Goal: Share content

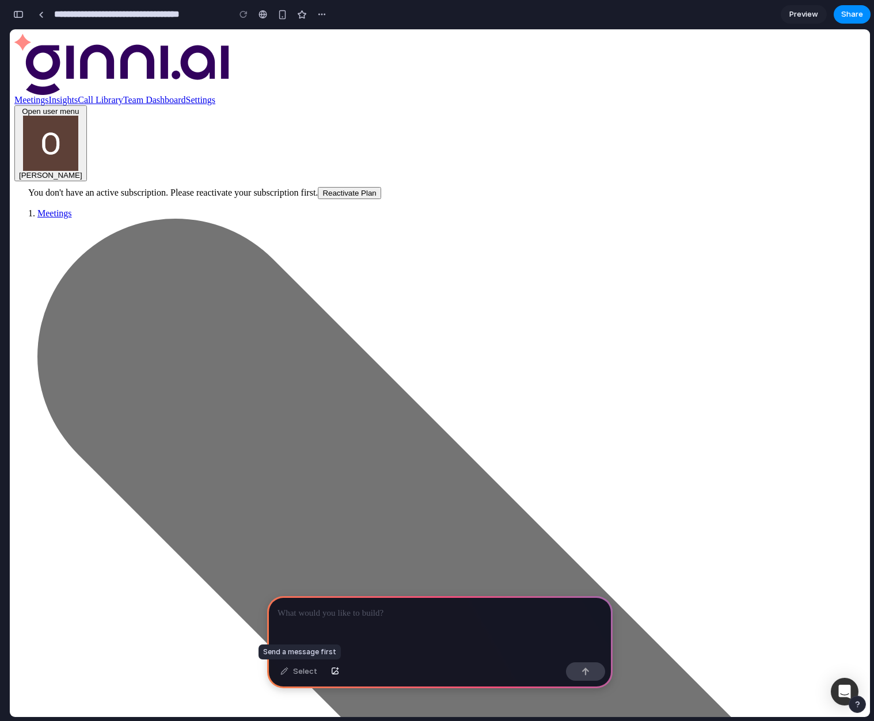
click at [310, 672] on div "Select" at bounding box center [299, 672] width 48 height 18
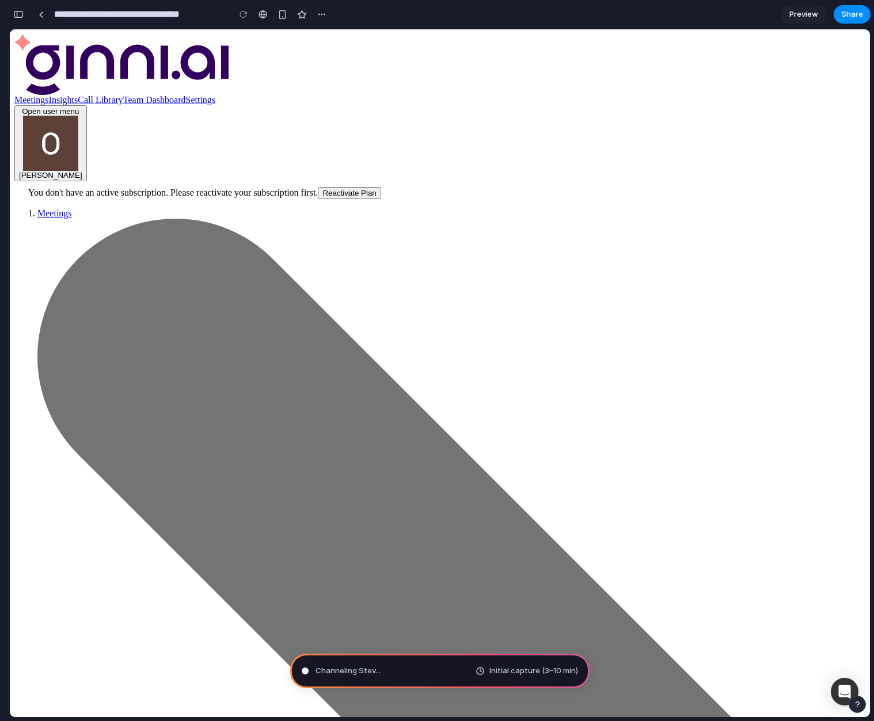
type input "**********"
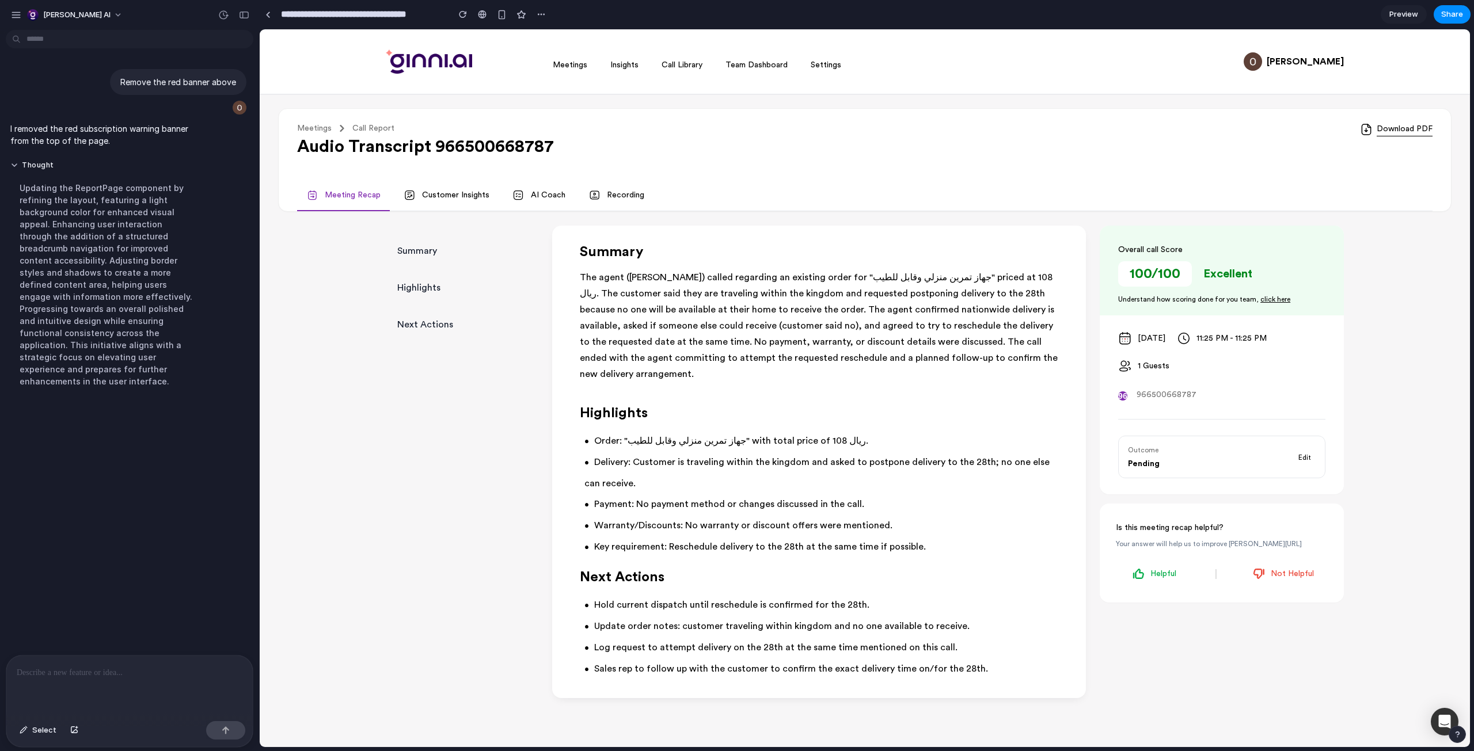
click at [137, 677] on div at bounding box center [129, 686] width 246 height 61
click at [13, 14] on div "button" at bounding box center [16, 15] width 10 height 10
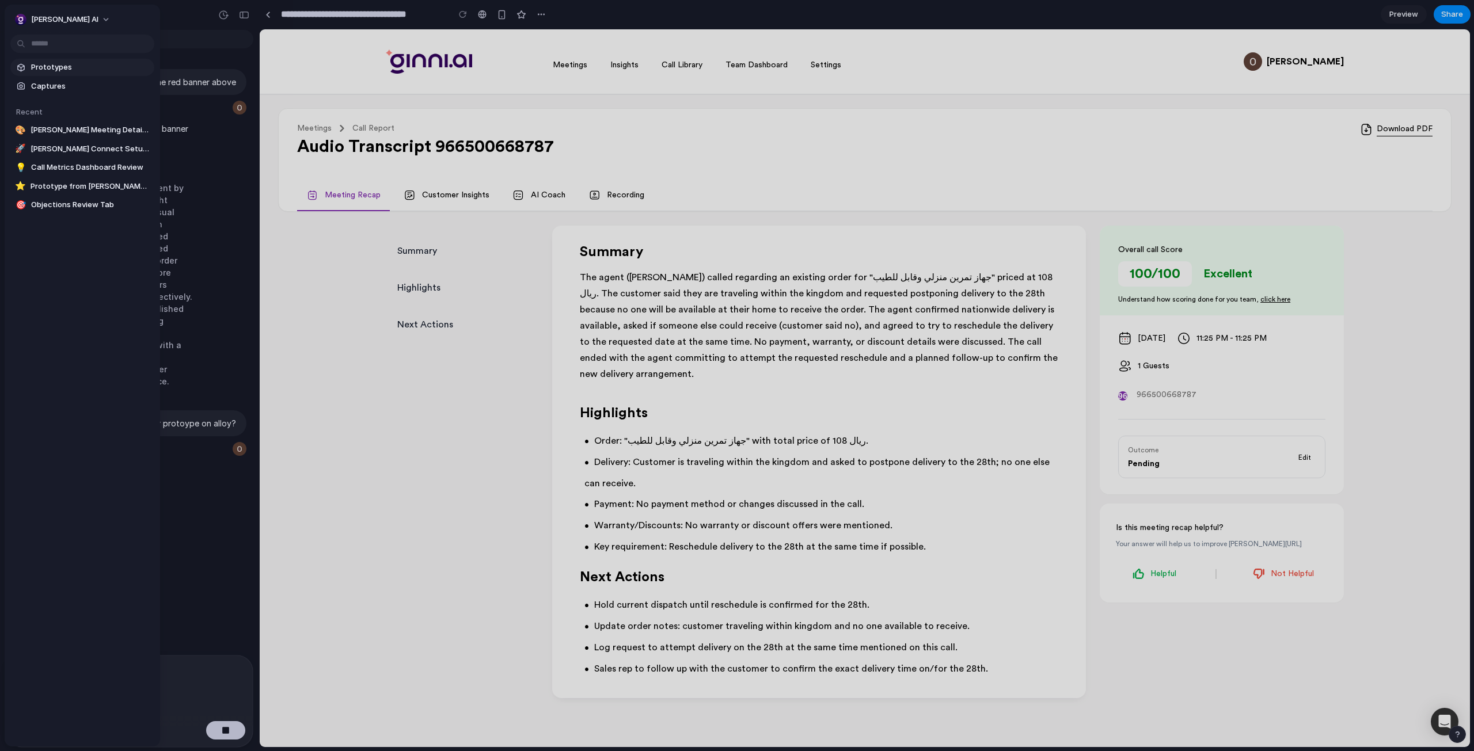
click at [81, 68] on span "Prototypes" at bounding box center [90, 68] width 119 height 12
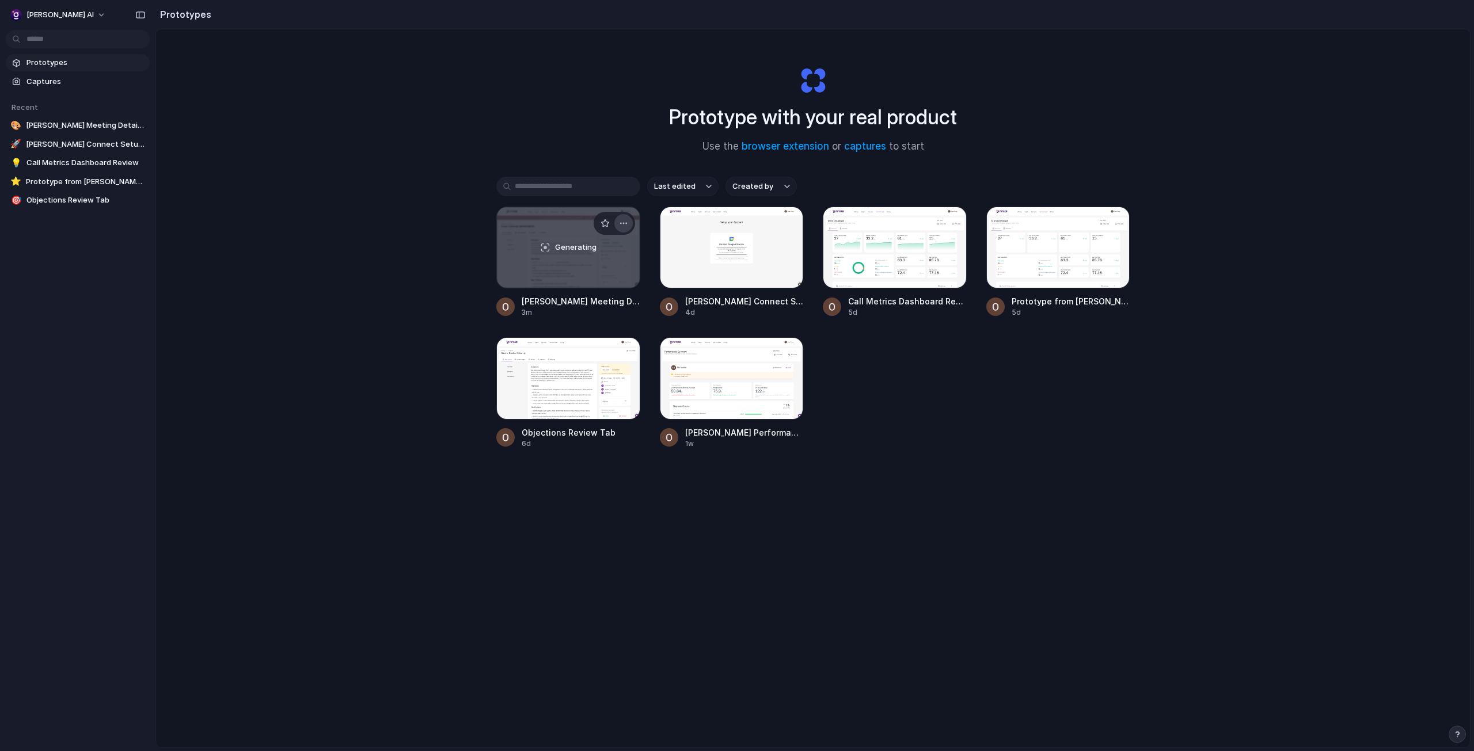
click at [619, 223] on div "button" at bounding box center [623, 223] width 9 height 9
click at [139, 19] on div "Open in new tab Rename Copy link Delete" at bounding box center [737, 375] width 1474 height 751
click at [139, 19] on button "button" at bounding box center [140, 15] width 18 height 18
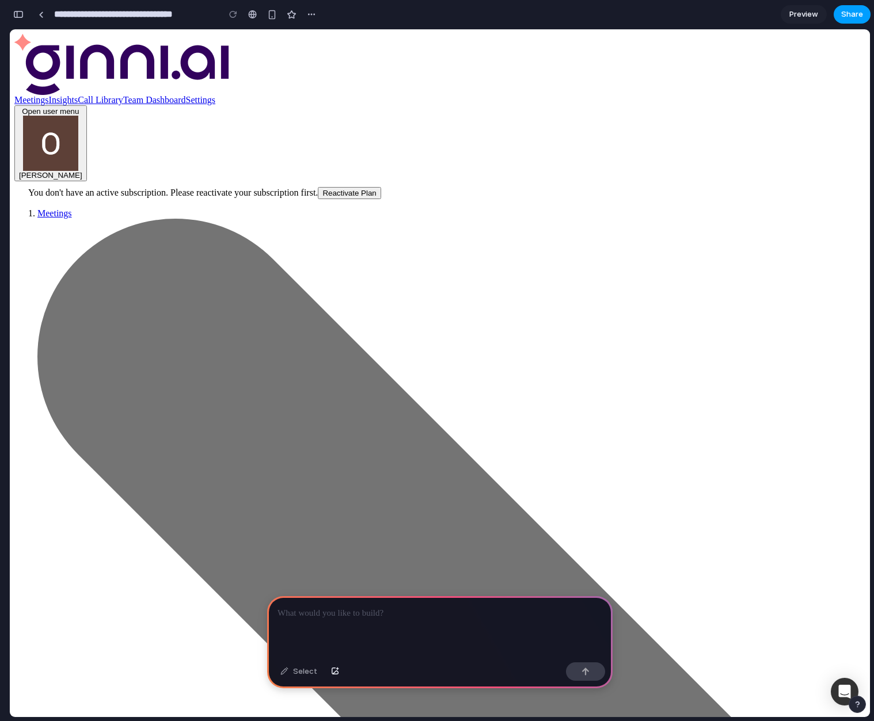
click at [842, 13] on span "Share" at bounding box center [852, 15] width 22 height 12
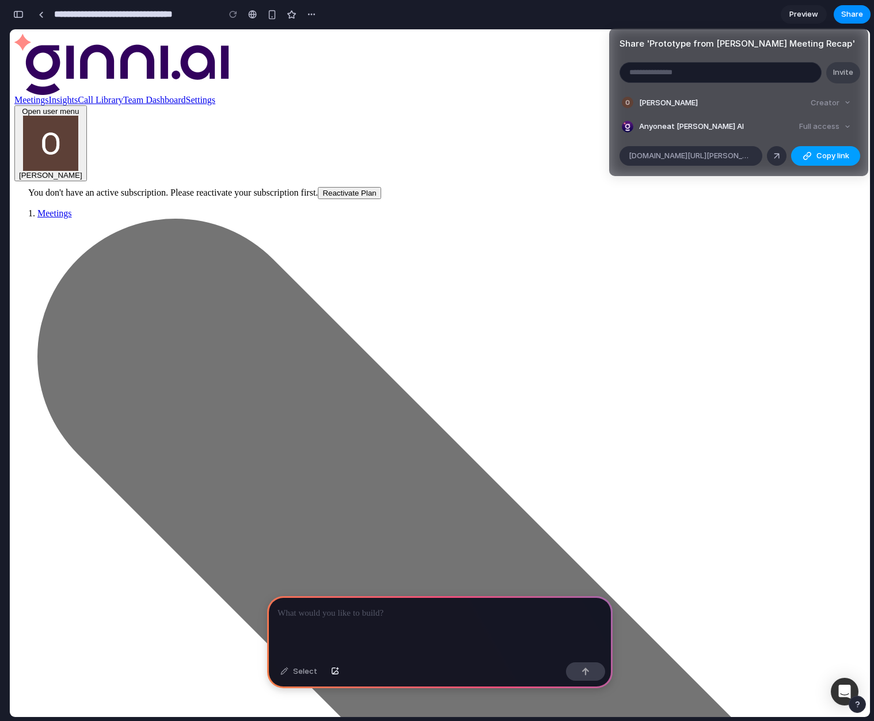
click at [827, 154] on span "Copy link" at bounding box center [832, 156] width 33 height 12
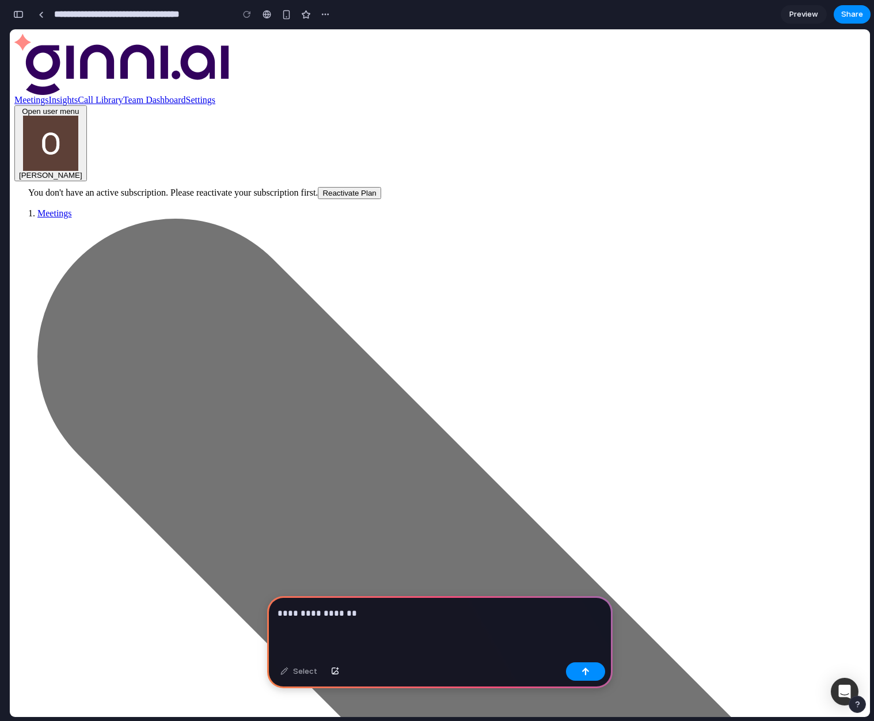
click at [430, 634] on div "**********" at bounding box center [439, 627] width 345 height 62
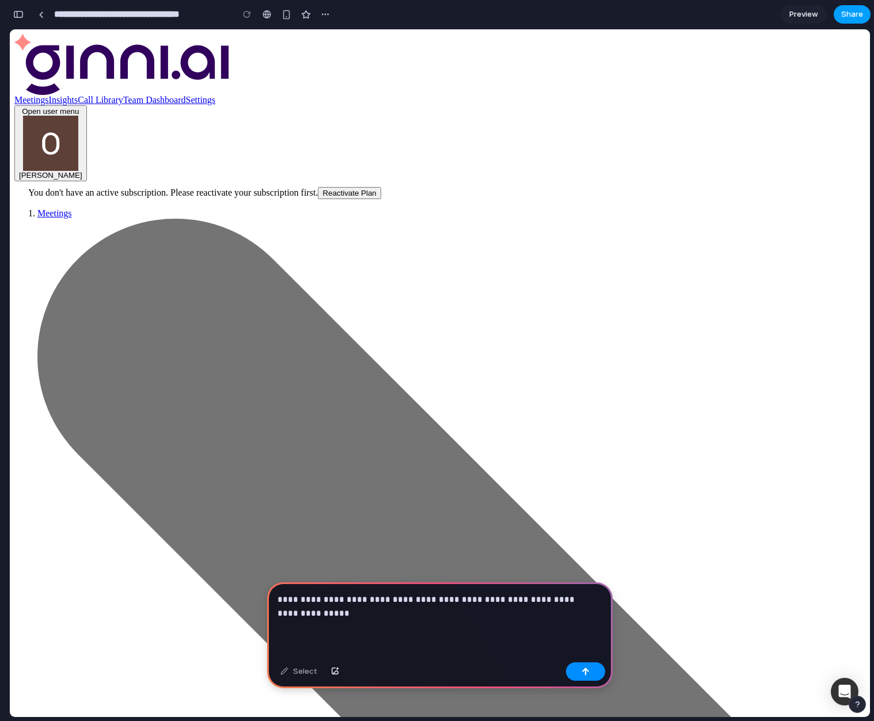
click at [841, 10] on button "Share" at bounding box center [852, 14] width 37 height 18
click at [358, 615] on div "Share ' Prototype from [PERSON_NAME] Meeting Summary ' Invite [PERSON_NAME] Cre…" at bounding box center [437, 360] width 874 height 721
click at [358, 615] on p "**********" at bounding box center [438, 607] width 320 height 28
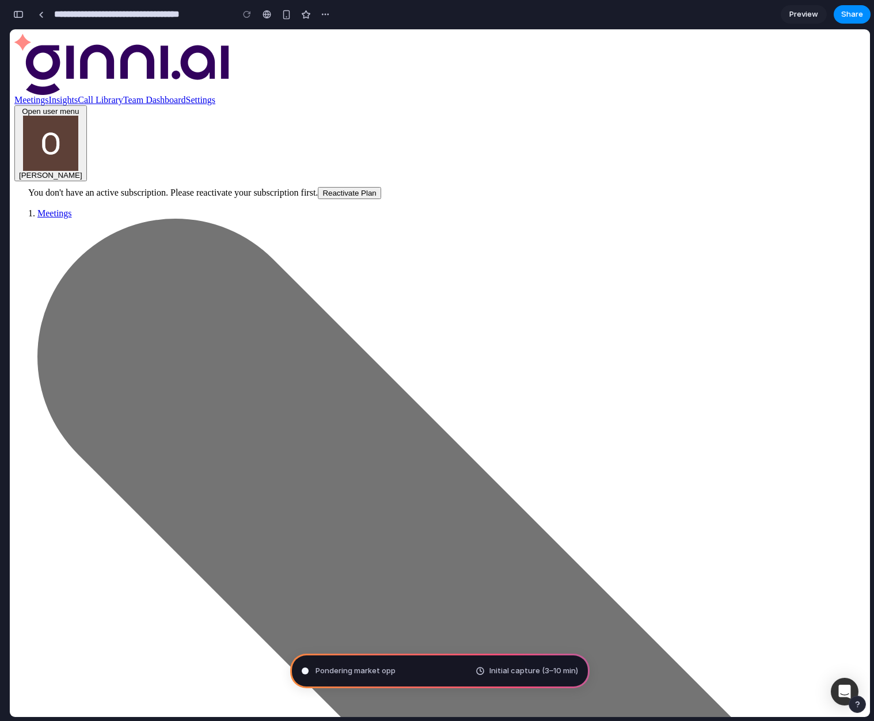
type input "**********"
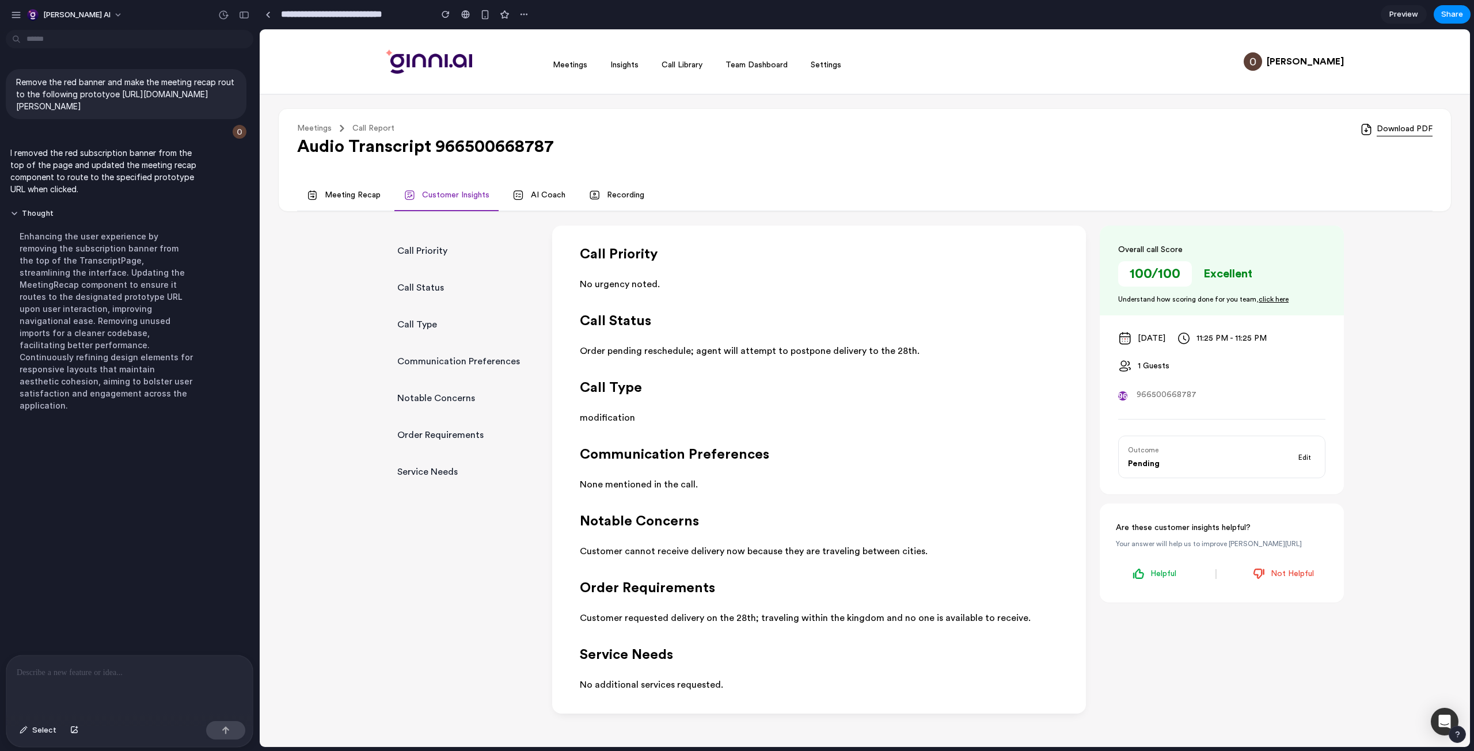
click at [16, 166] on p "I removed the red subscription banner from the top of the page and updated the …" at bounding box center [106, 171] width 192 height 48
click at [37, 188] on p "I removed the red subscription banner from the top of the page and updated the …" at bounding box center [106, 171] width 192 height 48
click at [77, 194] on p "I removed the red subscription banner from the top of the page and updated the …" at bounding box center [106, 171] width 192 height 48
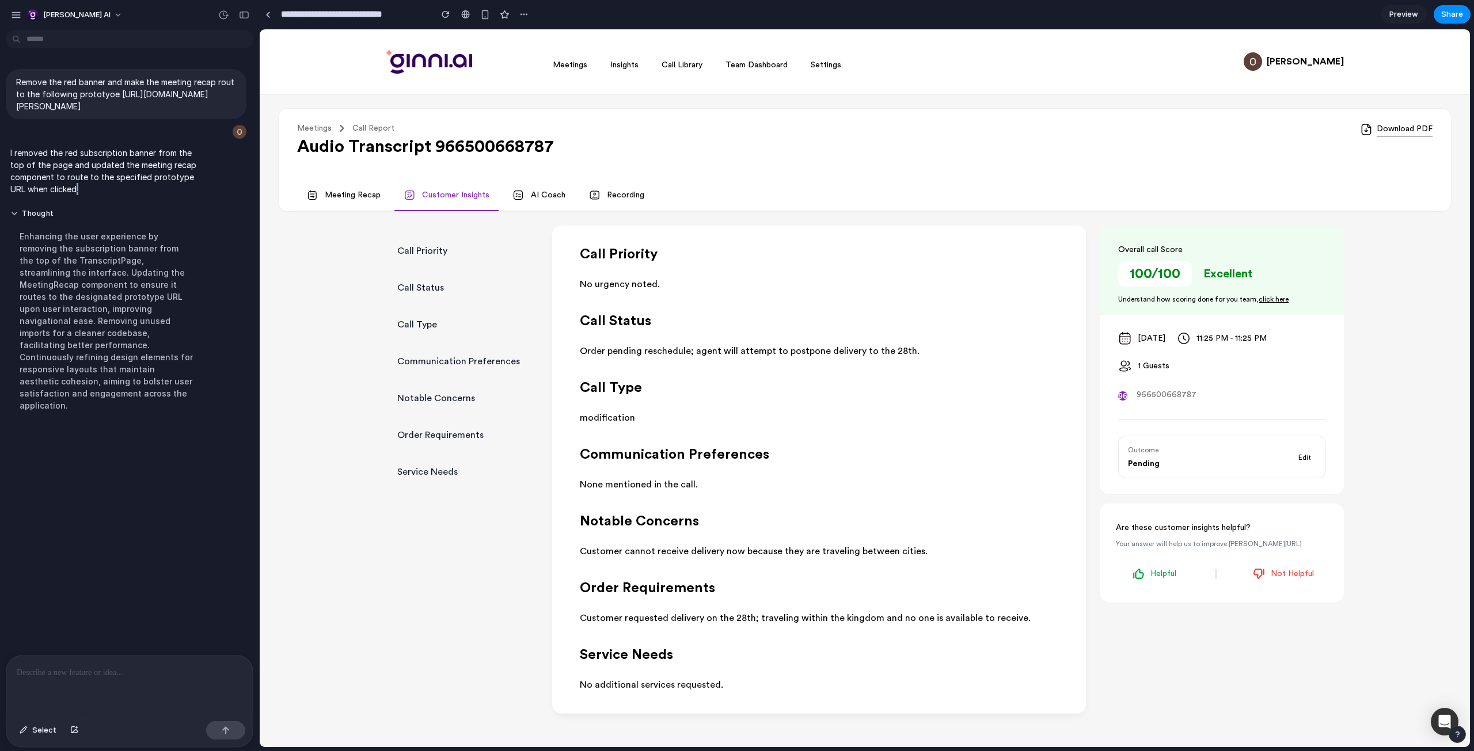
click at [77, 194] on p "I removed the red subscription banner from the top of the page and updated the …" at bounding box center [106, 171] width 192 height 48
click at [119, 192] on p "I removed the red subscription banner from the top of the page and updated the …" at bounding box center [106, 171] width 192 height 48
click at [347, 201] on link "Meeting Recap" at bounding box center [343, 195] width 93 height 31
click at [349, 202] on link "Meeting Recap" at bounding box center [343, 195] width 93 height 31
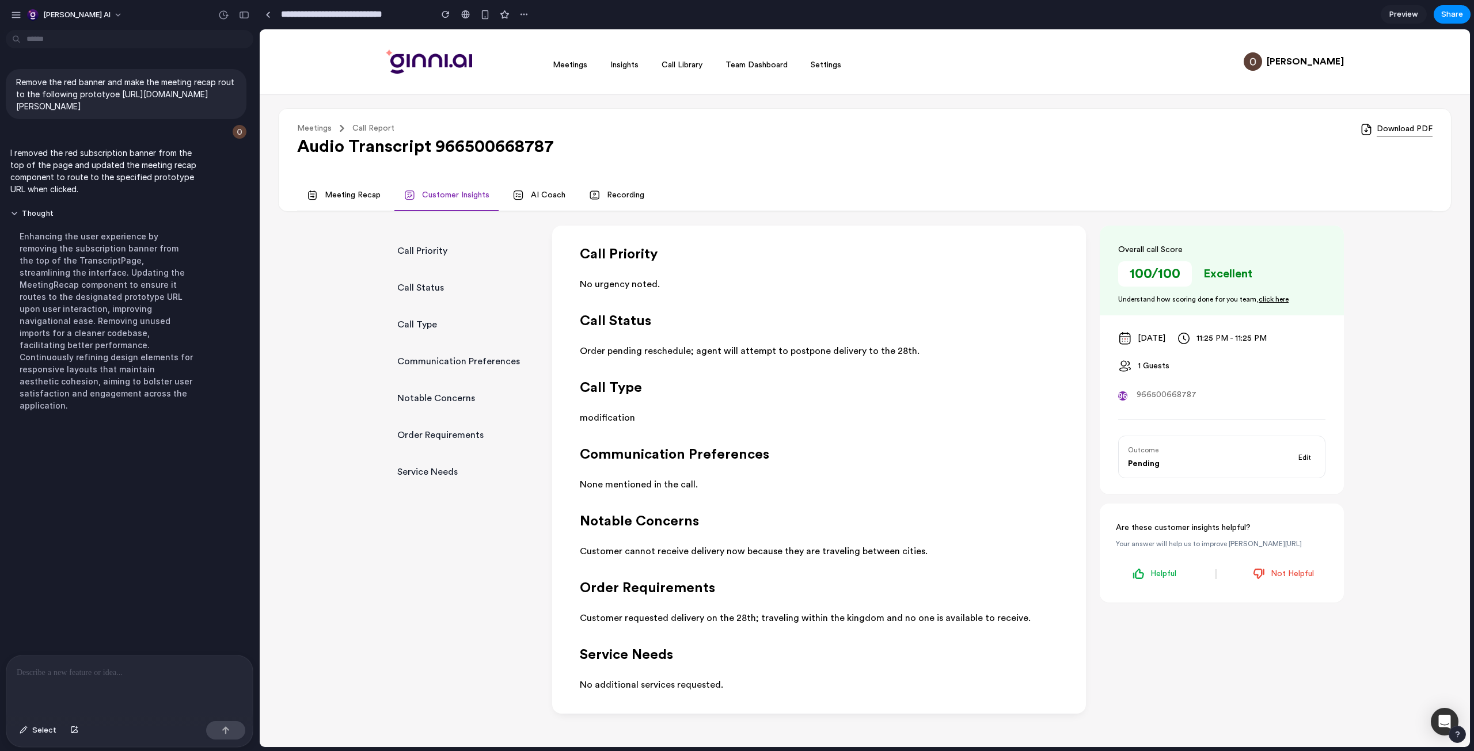
click at [356, 197] on link "Meeting Recap" at bounding box center [343, 195] width 93 height 31
click at [351, 211] on link "Meeting Recap" at bounding box center [343, 195] width 93 height 31
click at [873, 16] on span "Preview" at bounding box center [1403, 15] width 29 height 12
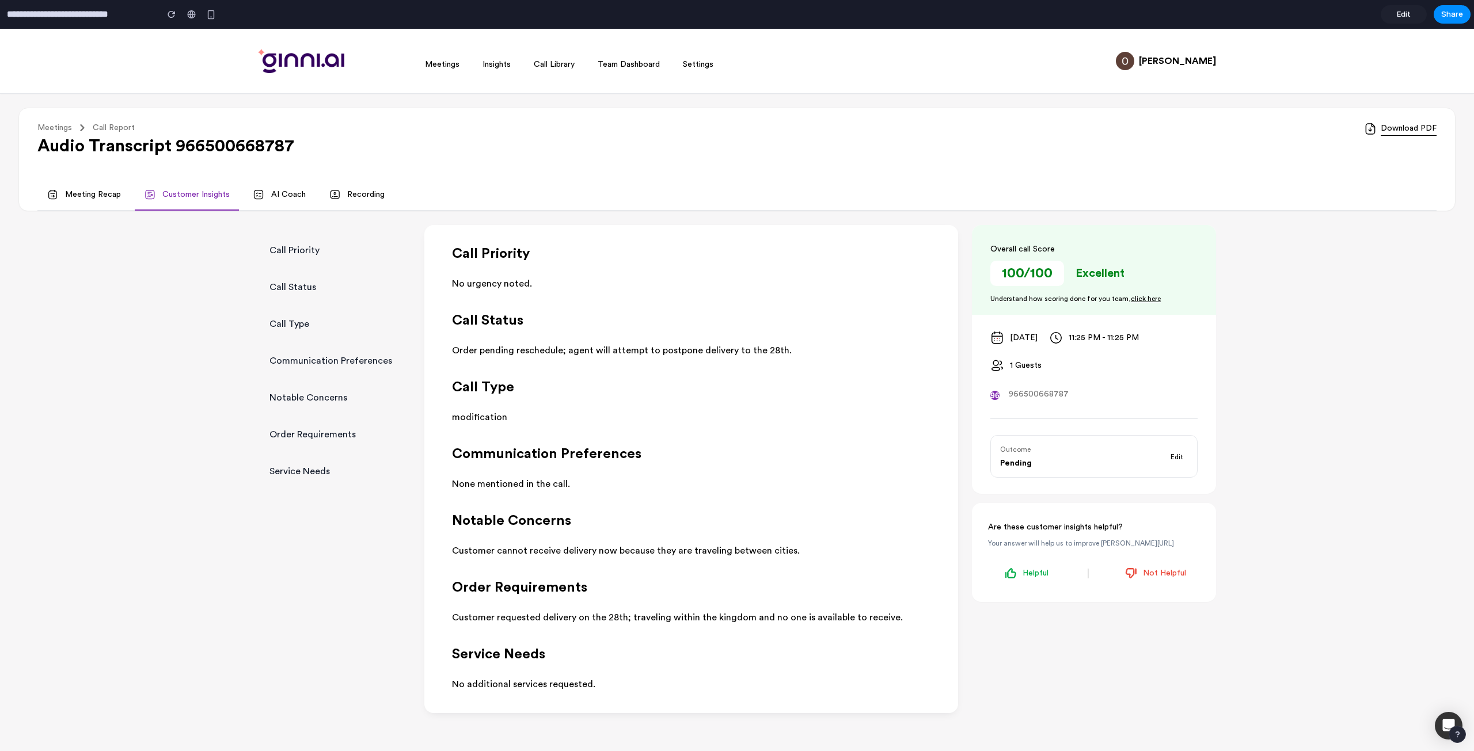
click at [44, 204] on link "Meeting Recap" at bounding box center [83, 195] width 93 height 31
click at [49, 204] on link "Meeting Recap" at bounding box center [83, 195] width 93 height 31
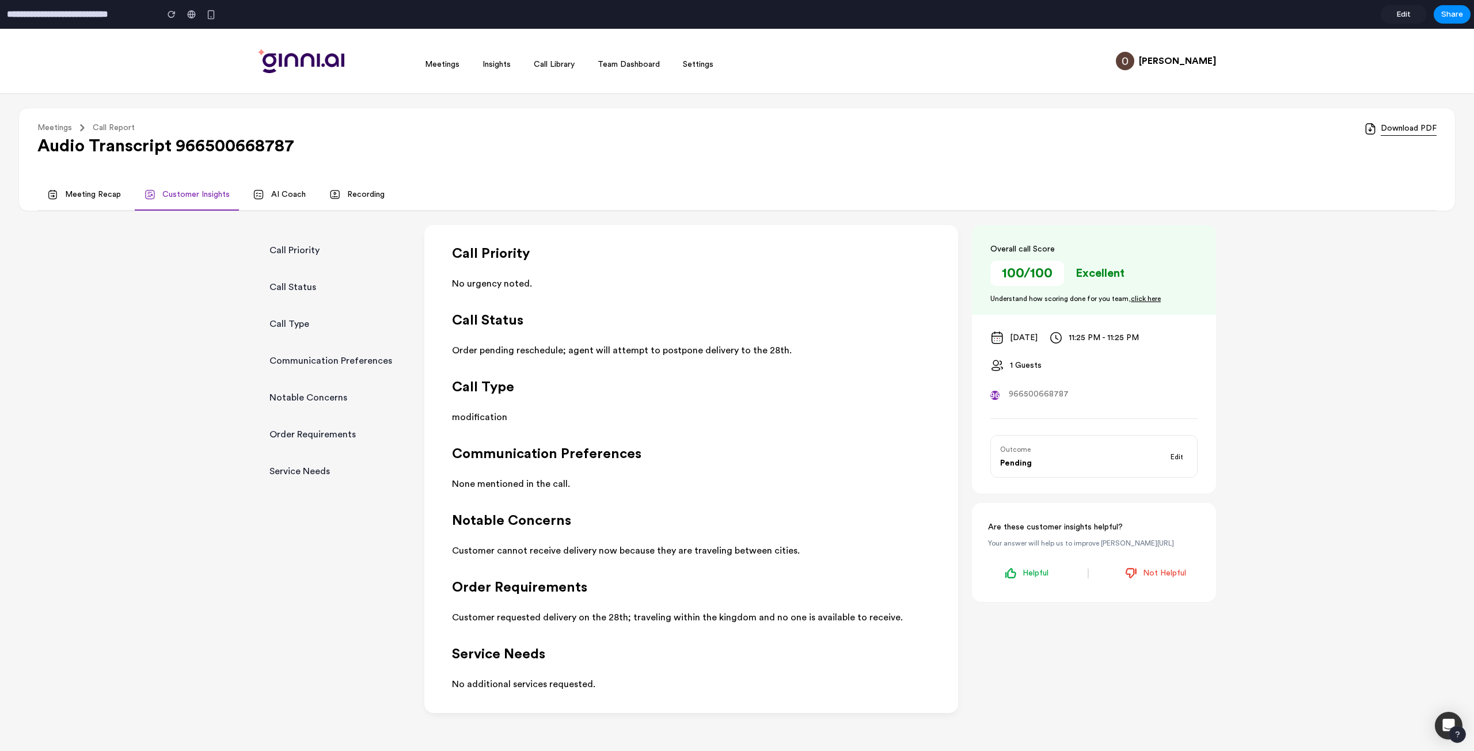
click at [134, 143] on h1 "Audio Transcript 966500668787" at bounding box center [165, 146] width 257 height 21
click at [873, 6] on link "Edit" at bounding box center [1404, 14] width 46 height 18
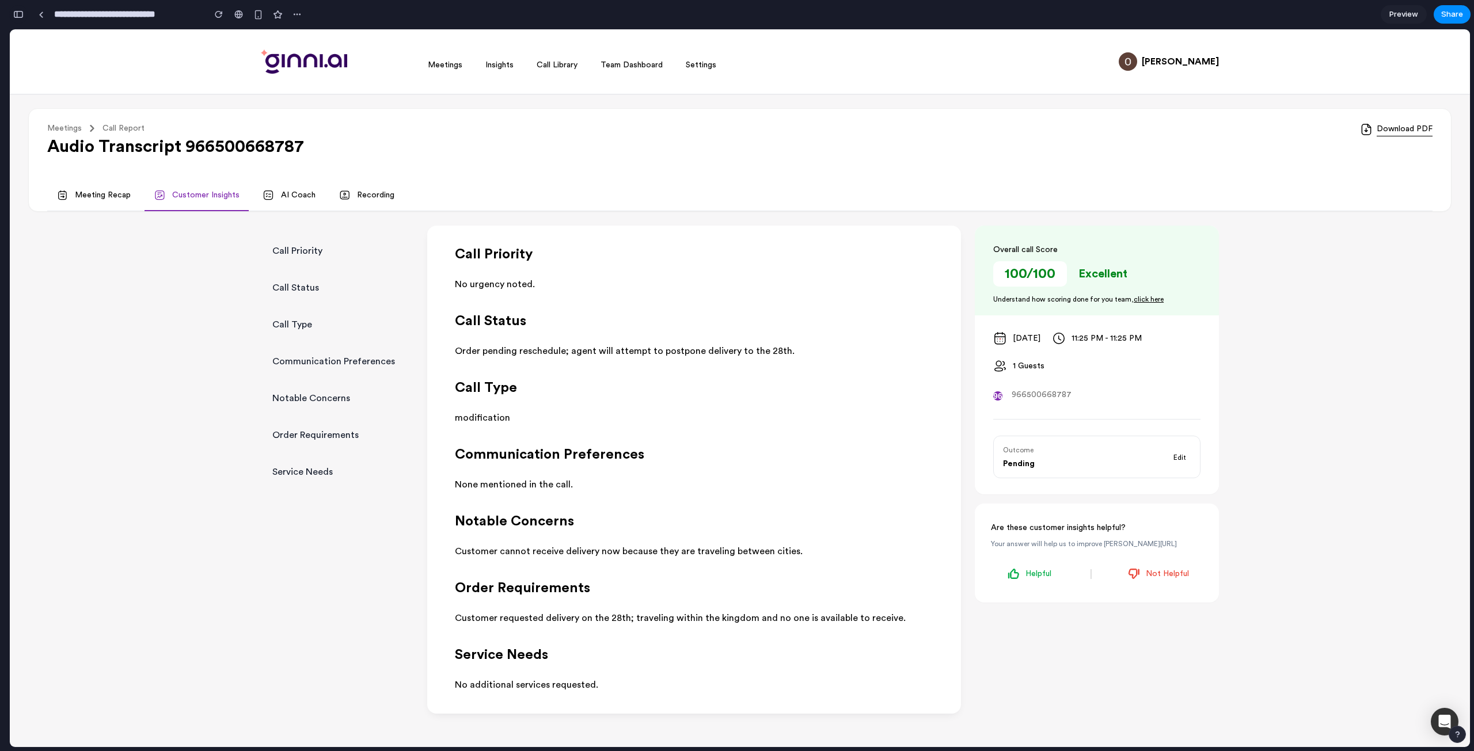
click at [25, 14] on button "button" at bounding box center [18, 14] width 18 height 18
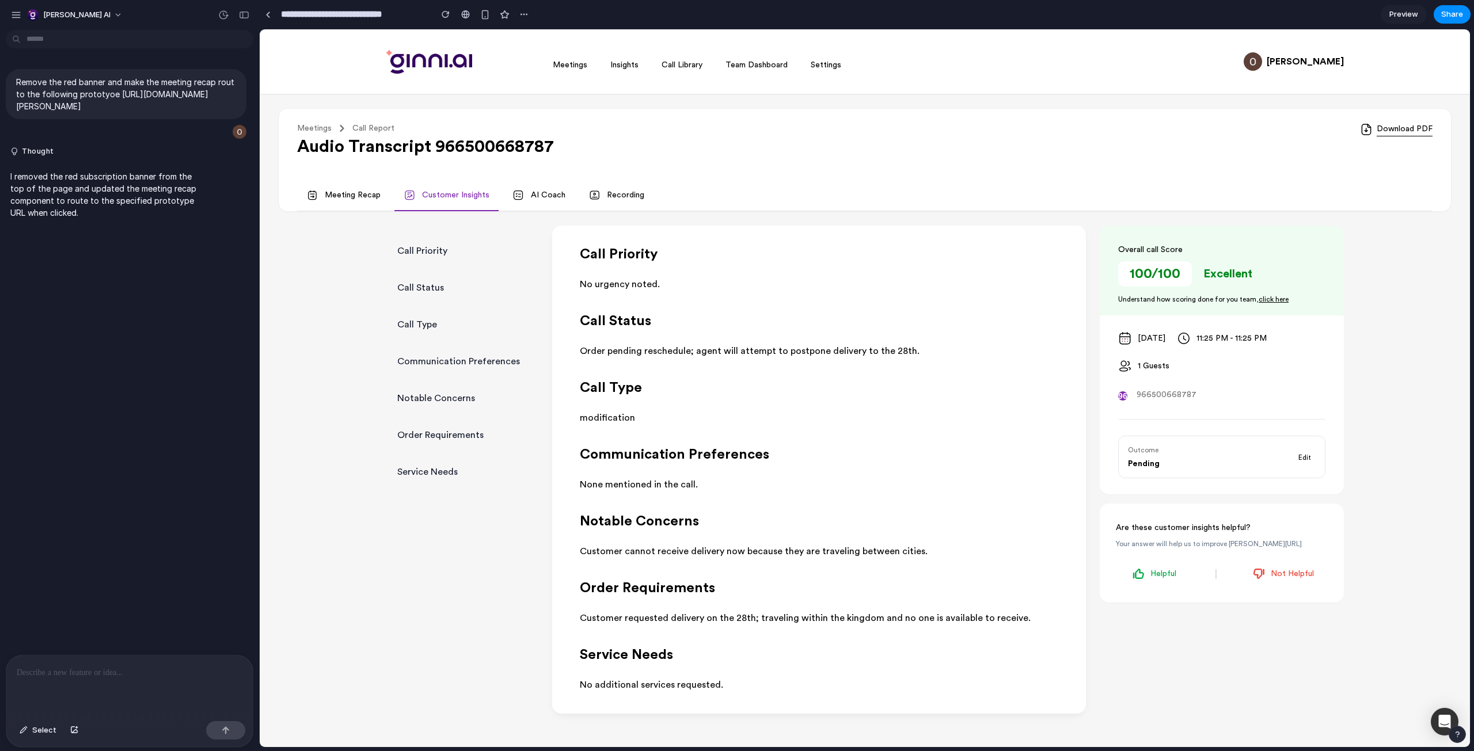
click at [146, 674] on p at bounding box center [130, 673] width 226 height 14
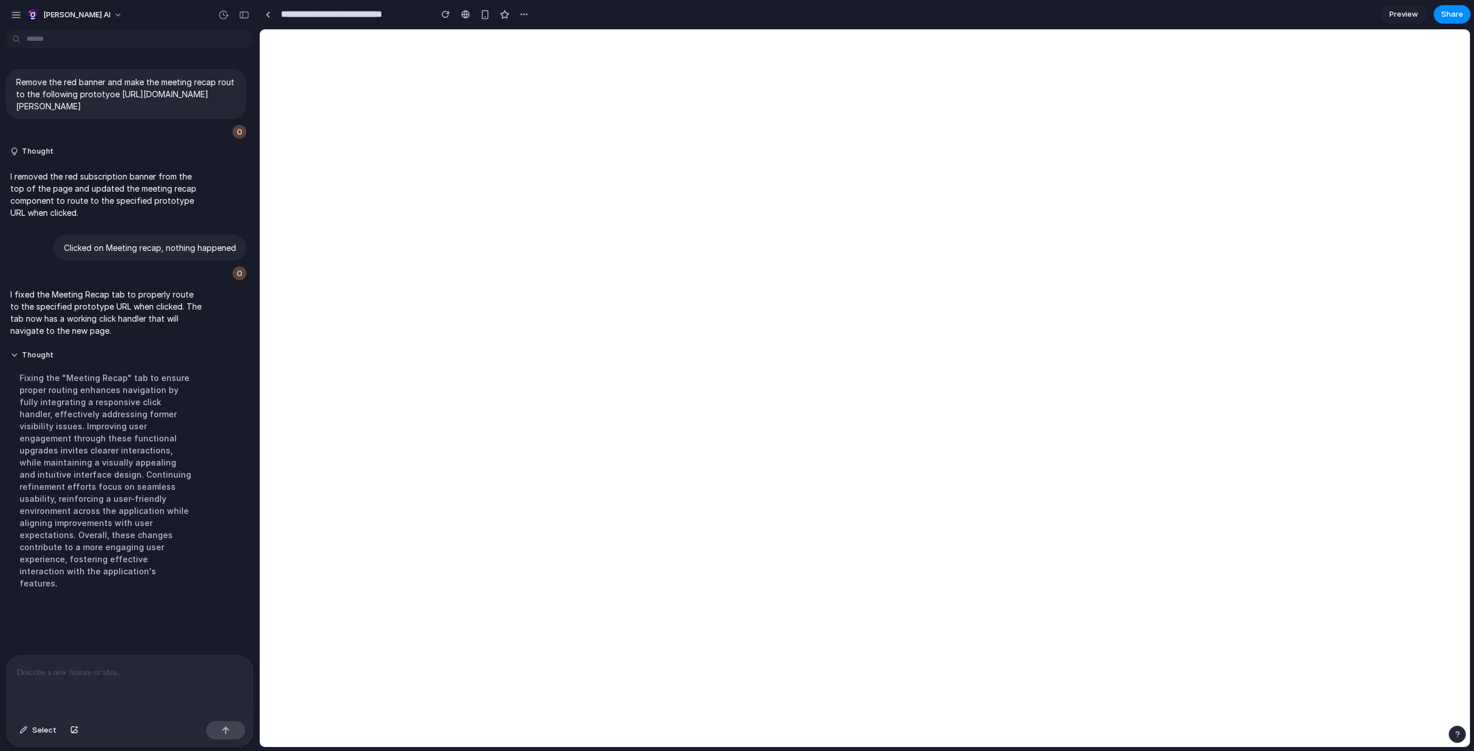
click at [154, 321] on p "I fixed the Meeting Recap tab to properly route to the specified prototype URL …" at bounding box center [106, 312] width 192 height 48
click at [152, 333] on p "I fixed the Meeting Recap tab to properly route to the specified prototype URL …" at bounding box center [106, 312] width 192 height 48
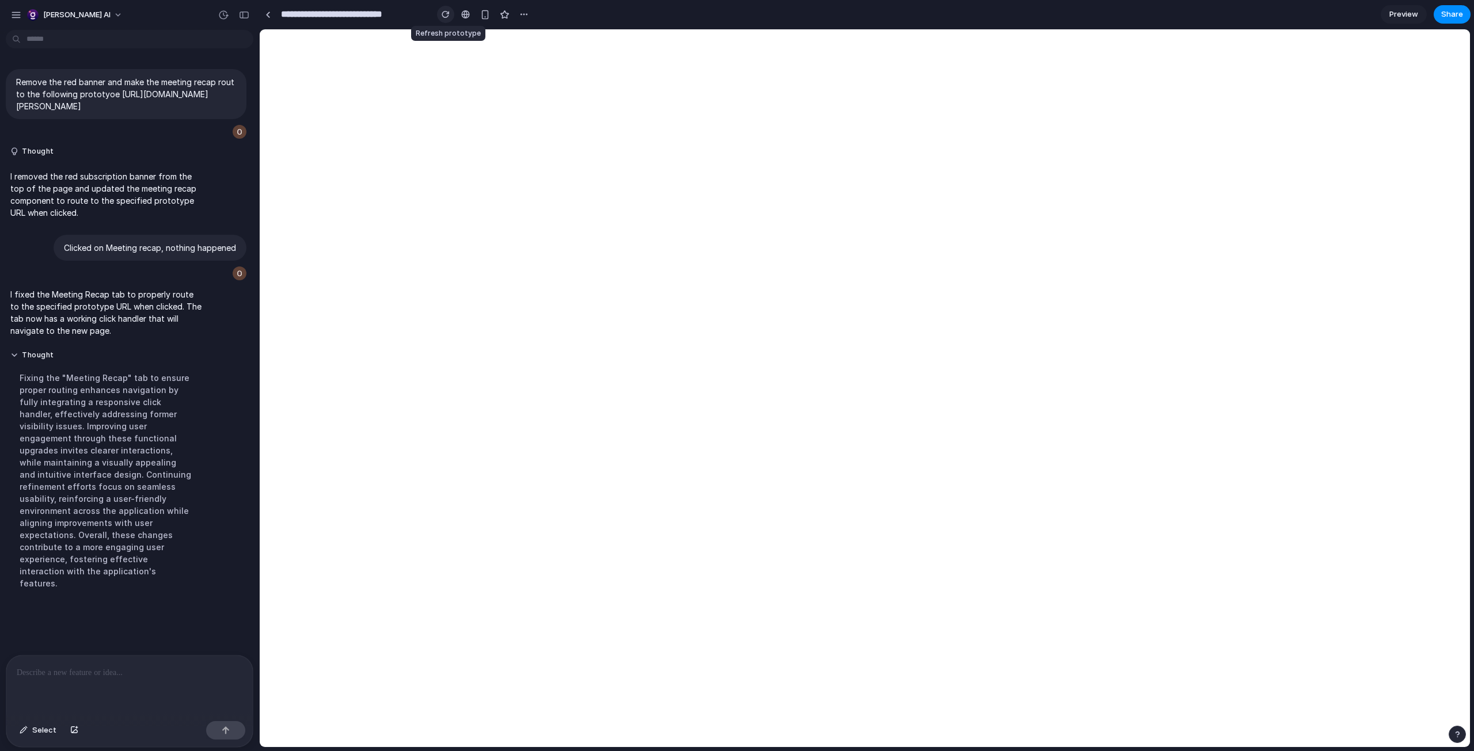
click at [440, 17] on button "button" at bounding box center [445, 14] width 17 height 17
click at [447, 14] on div "button" at bounding box center [446, 14] width 8 height 8
